Goal: Task Accomplishment & Management: Use online tool/utility

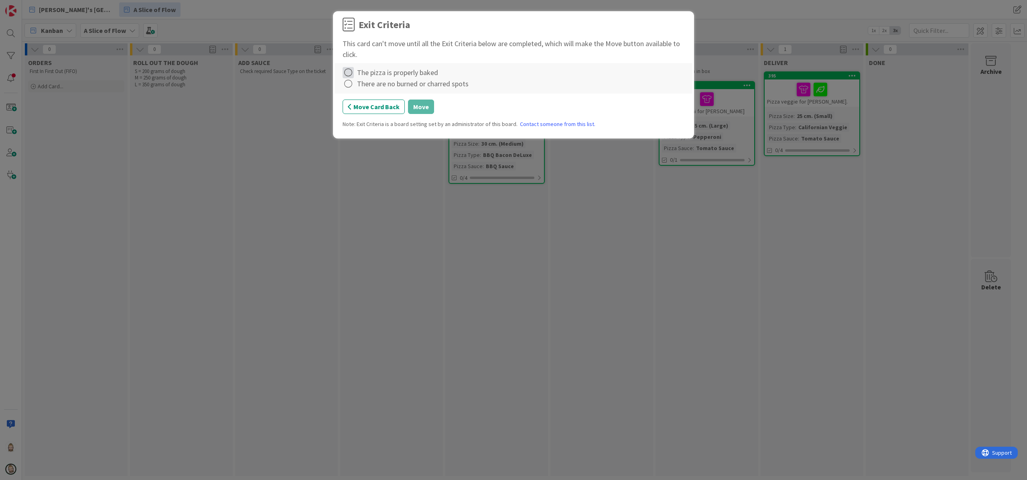
click at [351, 72] on icon at bounding box center [348, 72] width 11 height 11
click at [354, 86] on link "Complete" at bounding box center [393, 90] width 100 height 12
click at [348, 84] on icon at bounding box center [348, 83] width 11 height 11
click at [358, 100] on link "Complete" at bounding box center [393, 101] width 100 height 12
click at [424, 108] on button "Move" at bounding box center [421, 107] width 26 height 14
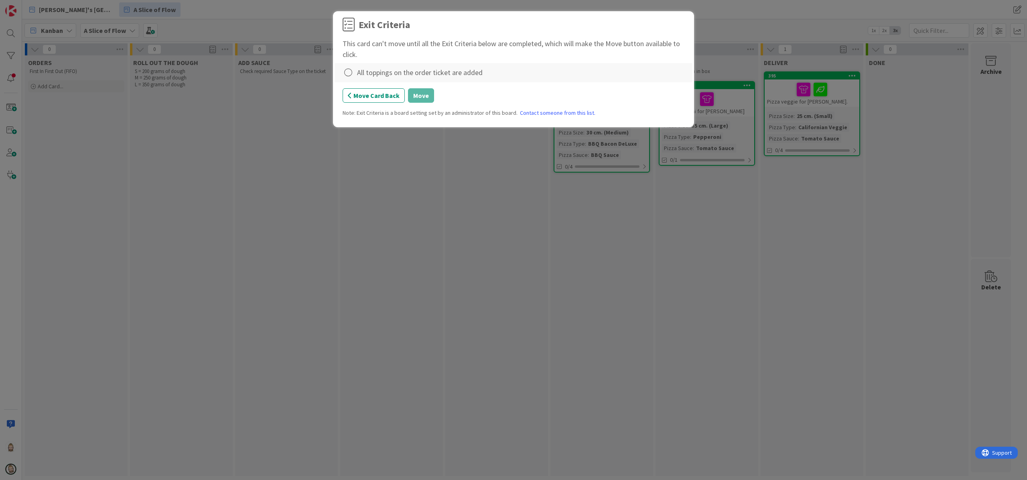
click at [394, 71] on div "All toppings on the order ticket are added" at bounding box center [420, 72] width 126 height 11
click at [353, 72] on icon at bounding box center [348, 72] width 11 height 11
click at [402, 88] on link "Complete" at bounding box center [393, 90] width 100 height 12
click at [430, 94] on button "Move" at bounding box center [421, 95] width 26 height 14
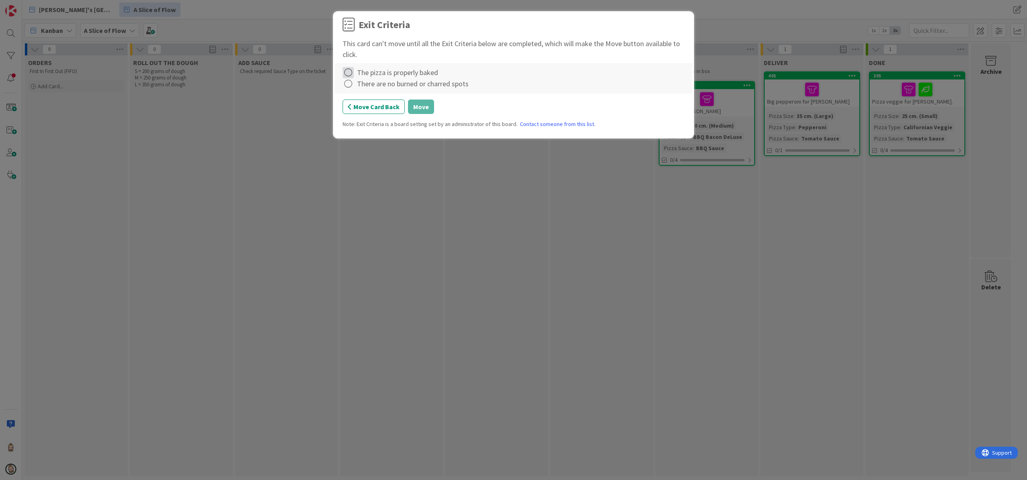
click at [346, 73] on icon at bounding box center [348, 72] width 11 height 11
click at [352, 85] on link "Complete" at bounding box center [393, 90] width 100 height 12
click at [350, 86] on icon at bounding box center [348, 83] width 11 height 11
click at [358, 97] on link "Complete" at bounding box center [393, 101] width 100 height 12
click at [426, 105] on button "Move" at bounding box center [421, 107] width 26 height 14
